Goal: Transaction & Acquisition: Purchase product/service

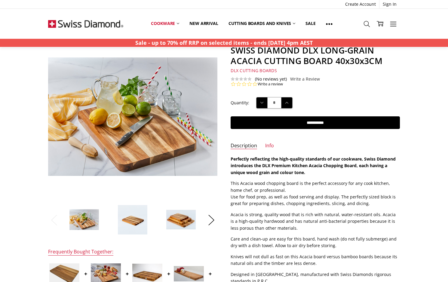
scroll to position [99, 0]
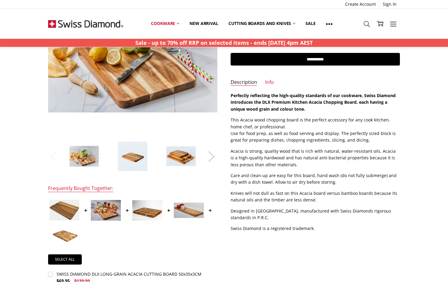
click at [214, 160] on button "Next" at bounding box center [211, 156] width 12 height 18
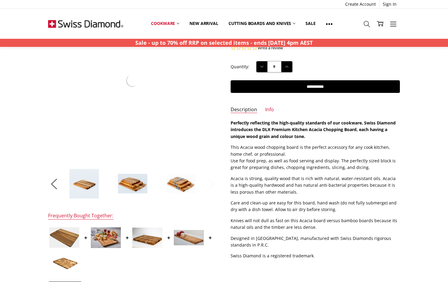
scroll to position [29, 0]
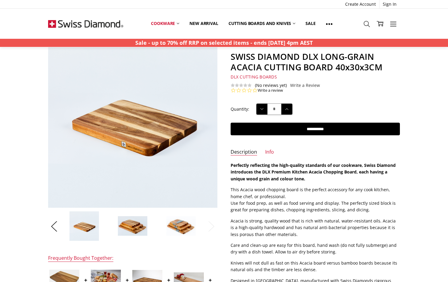
click at [177, 230] on img at bounding box center [181, 226] width 30 height 20
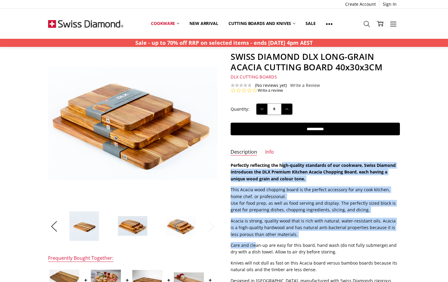
drag, startPoint x: 283, startPoint y: 165, endPoint x: 254, endPoint y: 247, distance: 87.3
click at [254, 247] on div "Perfectly reflecting the high-quality standards of our cookware, Swiss Diamond …" at bounding box center [315, 232] width 169 height 140
click at [254, 247] on p "Care and clean-up are easy for this board, hand wash (do not fully submerge) an…" at bounding box center [315, 249] width 169 height 14
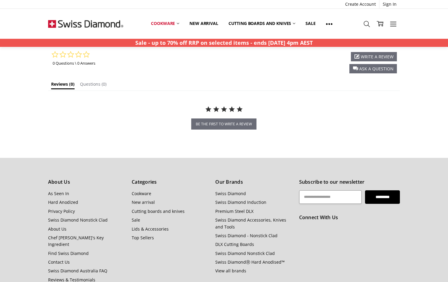
scroll to position [0, 0]
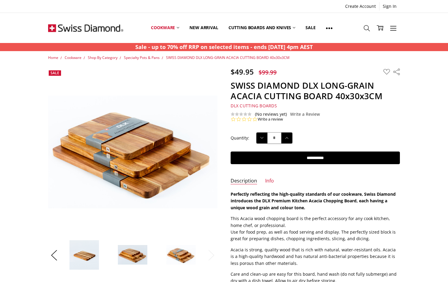
click at [292, 81] on h1 "SWISS DIAMOND DLX LONG-GRAIN ACACIA CUTTING BOARD 40x30x3CM" at bounding box center [315, 90] width 169 height 21
